Goal: Navigation & Orientation: Understand site structure

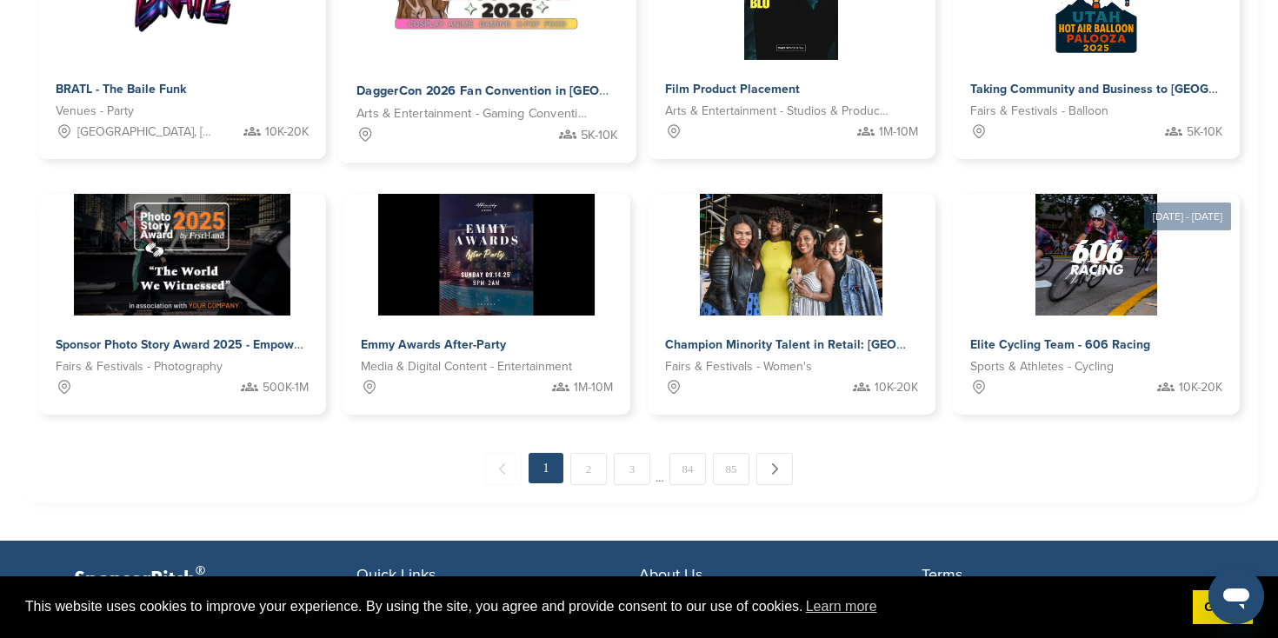
scroll to position [925, 0]
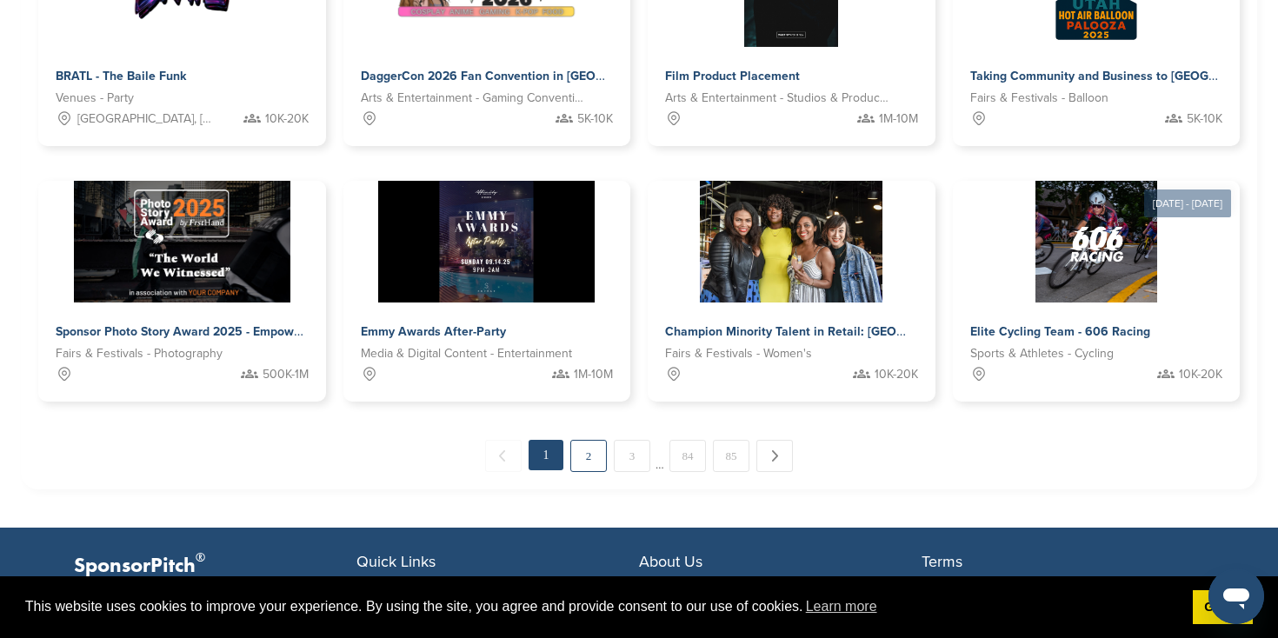
click at [589, 458] on link "2" at bounding box center [588, 456] width 37 height 32
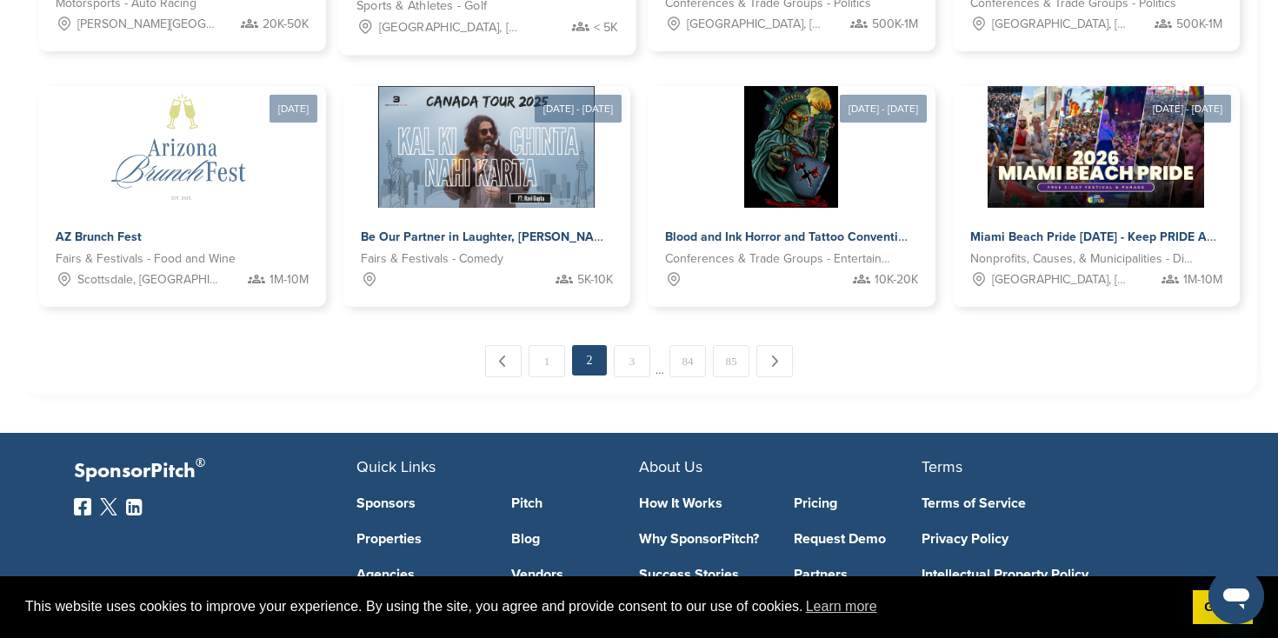
scroll to position [1215, 0]
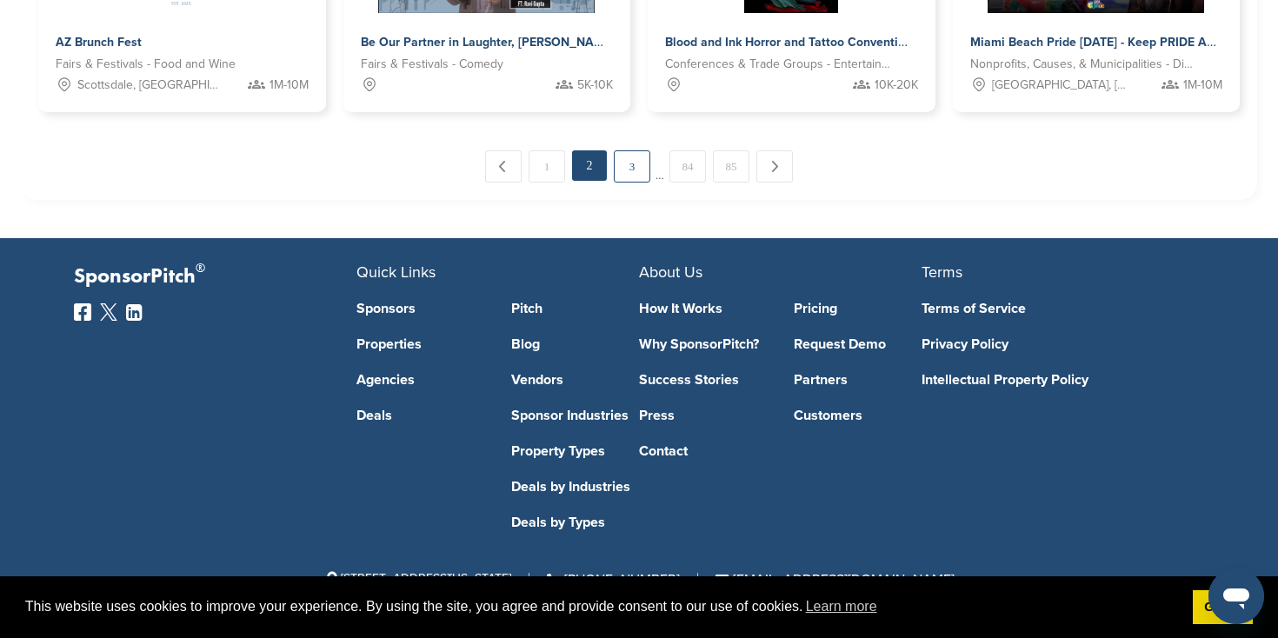
click at [633, 165] on link "3" at bounding box center [632, 166] width 37 height 32
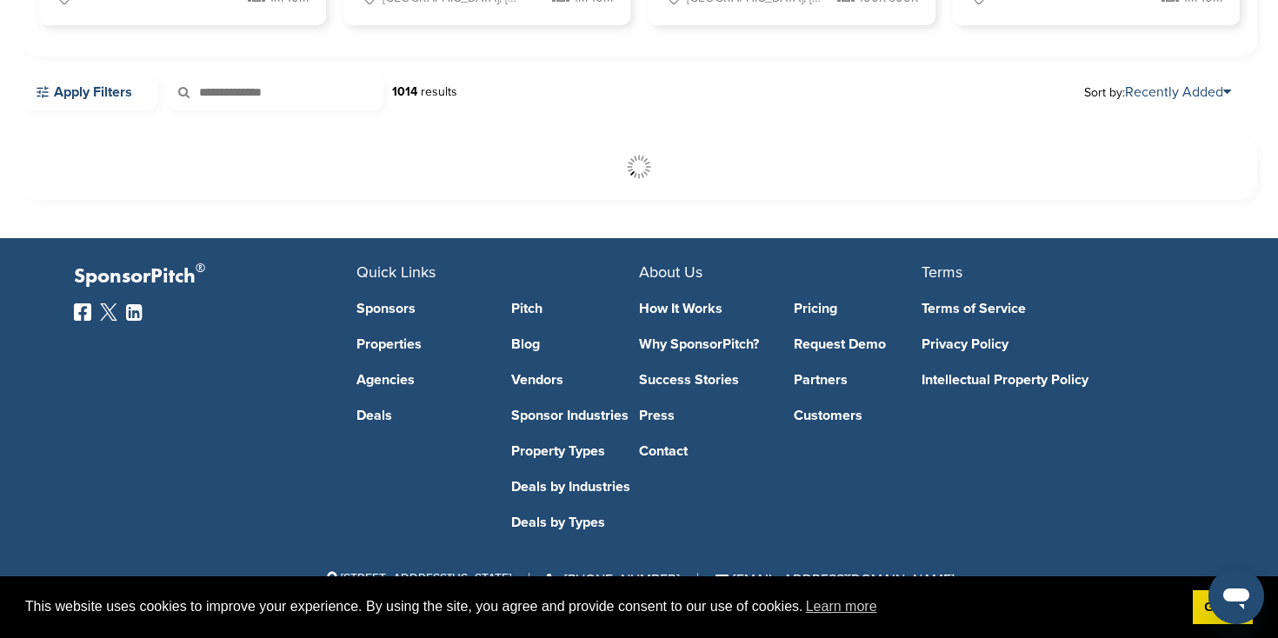
scroll to position [441, 0]
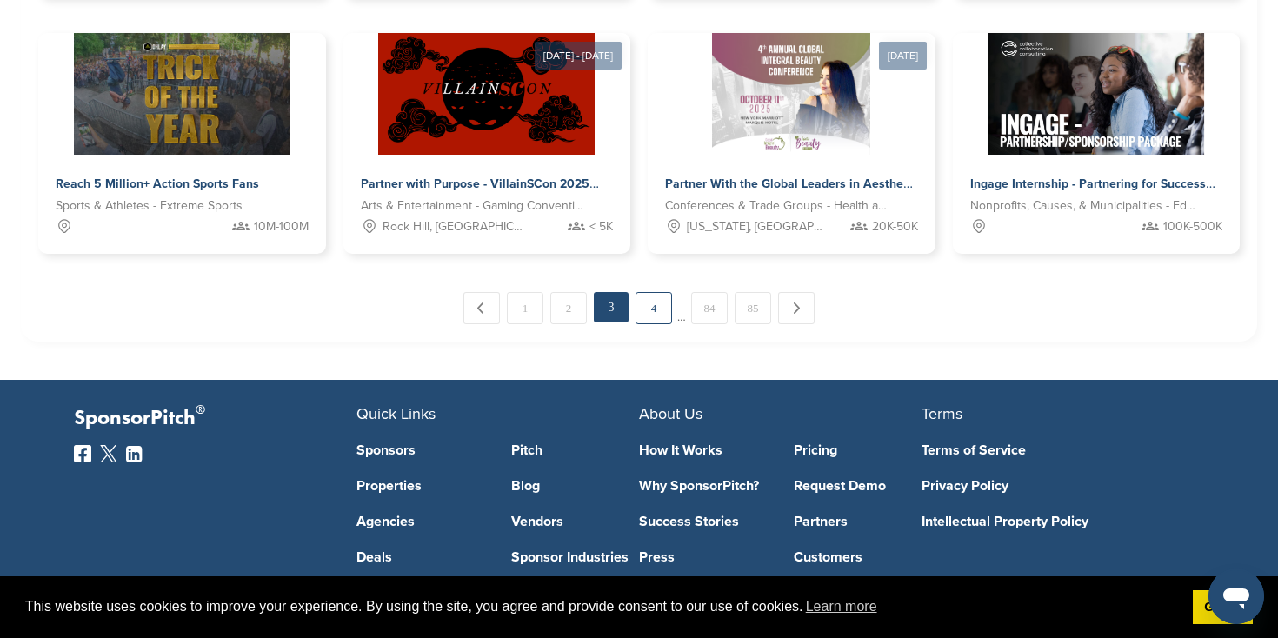
click at [638, 311] on link "4" at bounding box center [654, 308] width 37 height 32
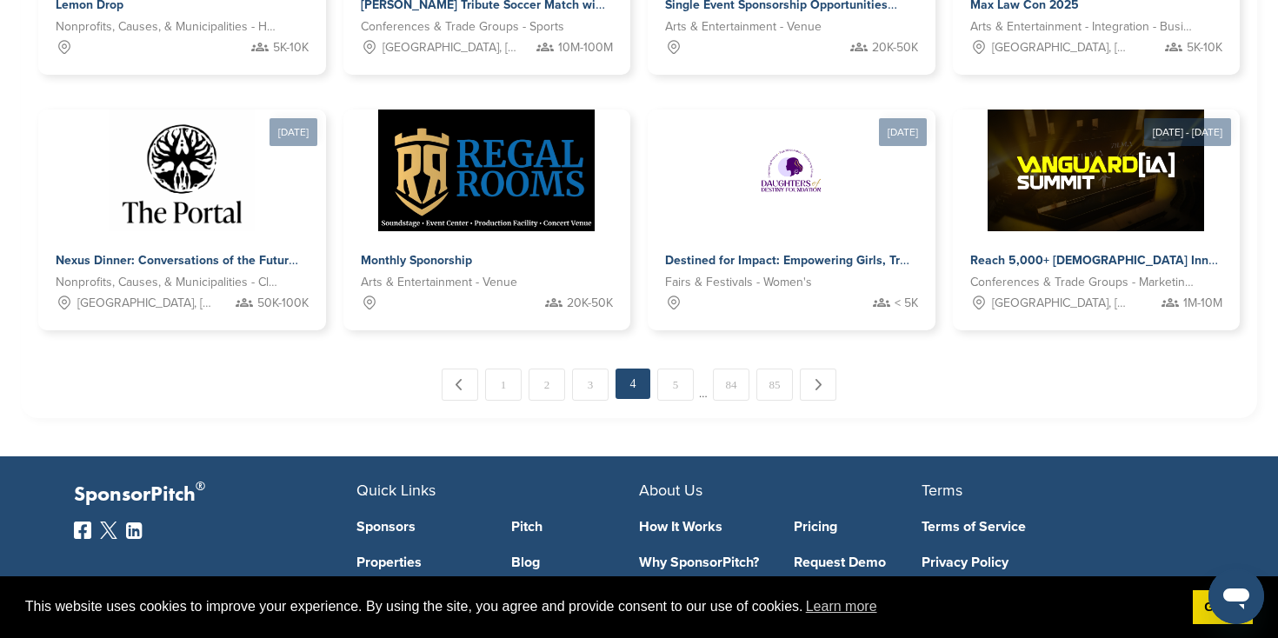
scroll to position [1215, 0]
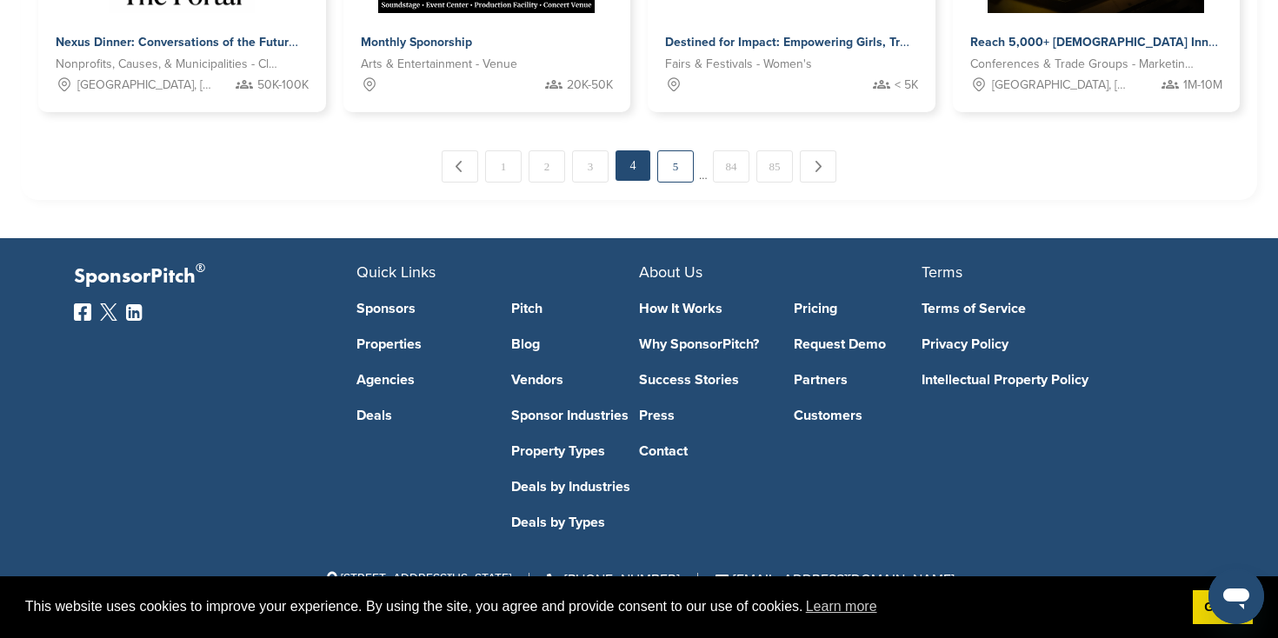
click at [685, 164] on link "5" at bounding box center [675, 166] width 37 height 32
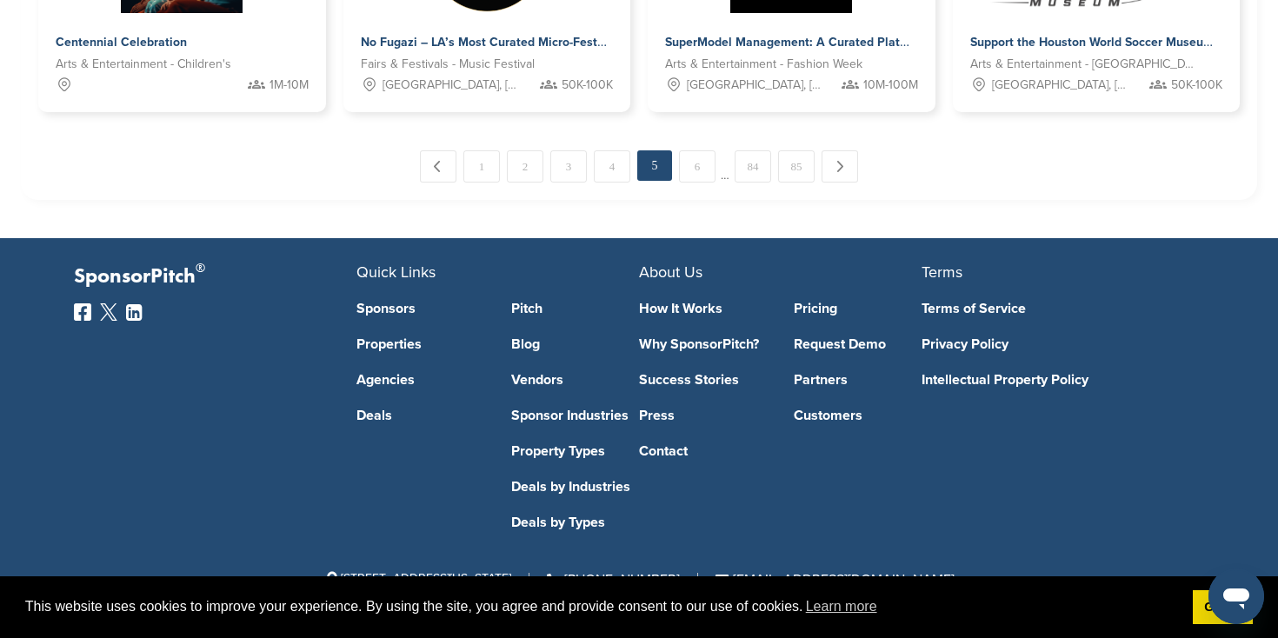
click at [683, 307] on link "How It Works" at bounding box center [703, 309] width 129 height 14
